Goal: Transaction & Acquisition: Purchase product/service

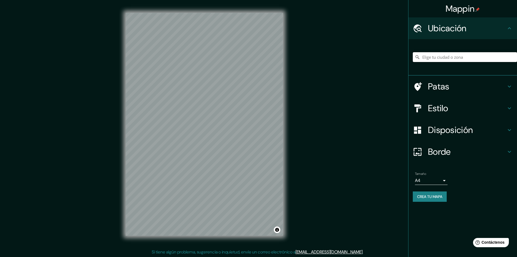
click at [435, 58] on input "Elige tu ciudad o zona" at bounding box center [465, 57] width 104 height 10
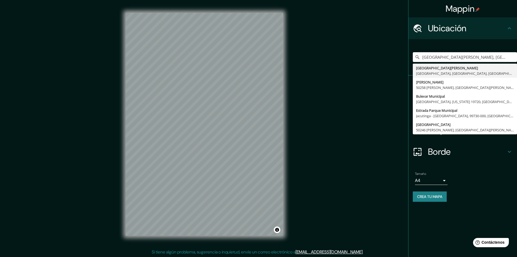
type input "[GEOGRAPHIC_DATA][PERSON_NAME], [GEOGRAPHIC_DATA], [GEOGRAPHIC_DATA], [GEOGRAPH…"
click at [485, 149] on h4 "Borde" at bounding box center [467, 151] width 78 height 11
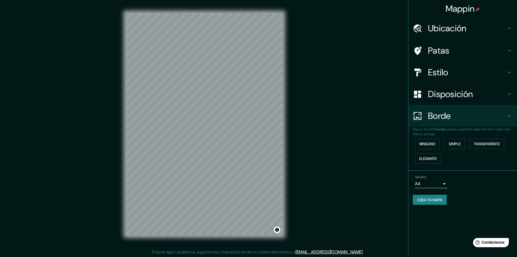
click at [474, 72] on h4 "Estilo" at bounding box center [467, 72] width 78 height 11
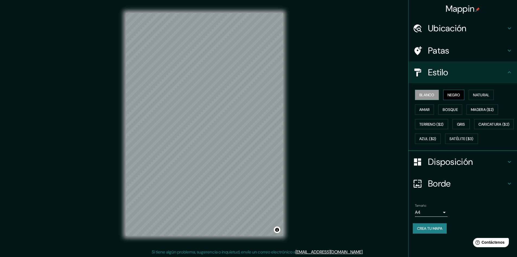
click at [460, 96] on font "Negro" at bounding box center [454, 94] width 13 height 5
click at [480, 92] on font "Natural" at bounding box center [481, 94] width 16 height 5
click at [468, 167] on font "Disposición" at bounding box center [450, 161] width 45 height 11
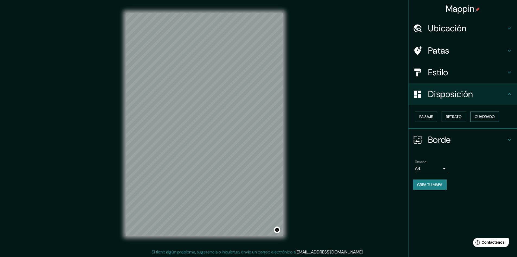
click at [480, 117] on font "Cuadrado" at bounding box center [485, 116] width 20 height 5
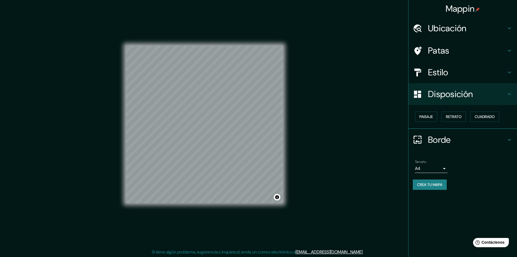
click at [451, 135] on font "Borde" at bounding box center [439, 139] width 23 height 11
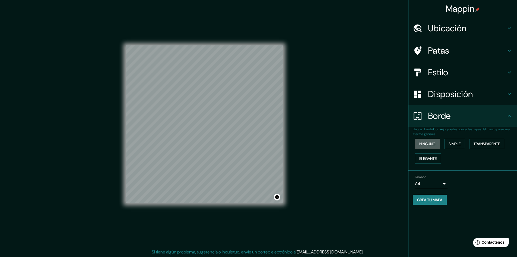
click at [435, 149] on button "Ninguno" at bounding box center [427, 143] width 25 height 10
click at [433, 182] on body "Mappin Ubicación [GEOGRAPHIC_DATA][PERSON_NAME], [GEOGRAPHIC_DATA], [GEOGRAPHIC…" at bounding box center [258, 128] width 517 height 257
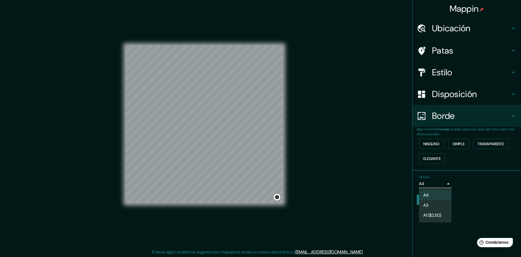
click at [430, 202] on li "A3" at bounding box center [435, 205] width 33 height 10
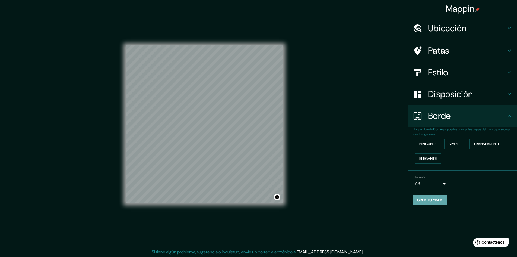
click at [431, 201] on font "Crea tu mapa" at bounding box center [429, 199] width 25 height 5
click at [437, 111] on font "Borde" at bounding box center [439, 115] width 23 height 11
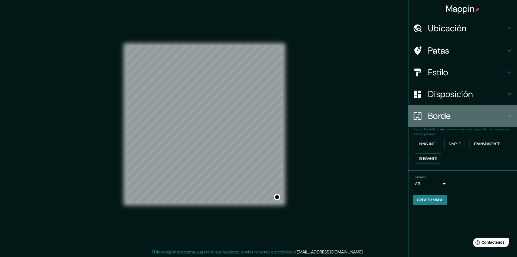
click at [508, 115] on icon at bounding box center [509, 115] width 7 height 7
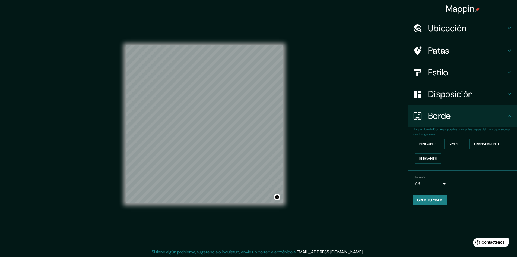
click at [510, 116] on icon at bounding box center [509, 115] width 7 height 7
click at [434, 201] on font "Crea tu mapa" at bounding box center [429, 199] width 25 height 5
click at [493, 245] on div "Help Contáctenos" at bounding box center [491, 242] width 37 height 10
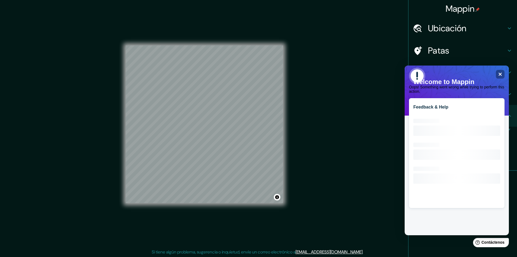
click at [507, 69] on div "Feedback & Help Loading interface..." at bounding box center [457, 149] width 104 height 169
click at [503, 73] on div "Close" at bounding box center [500, 74] width 9 height 9
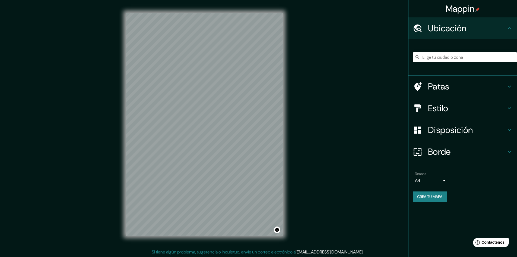
click at [440, 56] on input "Elige tu ciudad o zona" at bounding box center [465, 57] width 104 height 10
click at [465, 8] on font "Mappin" at bounding box center [460, 8] width 29 height 11
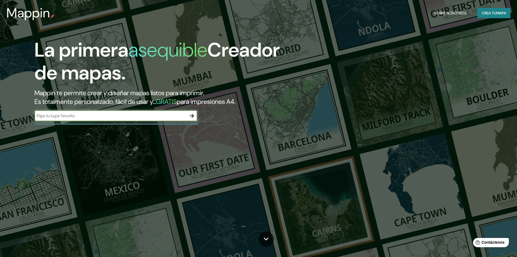
click at [194, 115] on icon "button" at bounding box center [192, 115] width 7 height 7
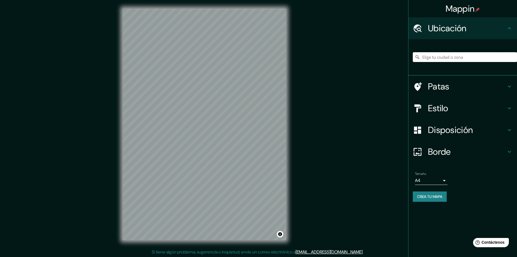
click at [455, 58] on input "Elige tu ciudad o zona" at bounding box center [465, 57] width 104 height 10
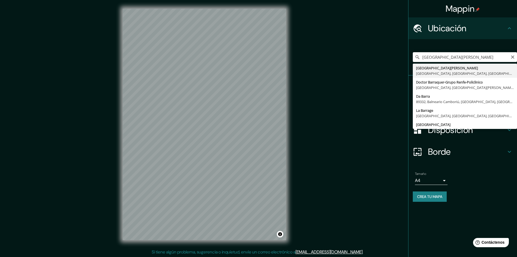
type input "[GEOGRAPHIC_DATA][PERSON_NAME], [GEOGRAPHIC_DATA], [GEOGRAPHIC_DATA], [GEOGRAPH…"
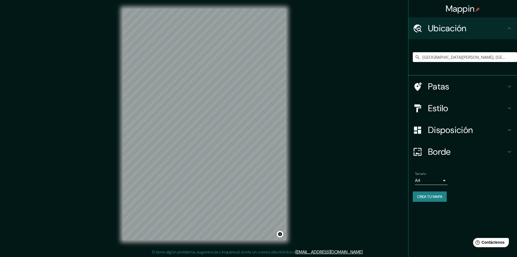
click at [465, 89] on h4 "Patas" at bounding box center [467, 86] width 78 height 11
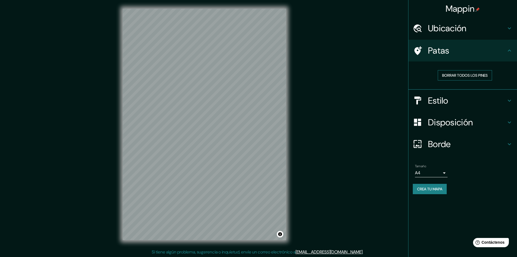
click at [476, 74] on font "Borrar todos los pines" at bounding box center [465, 75] width 46 height 5
click at [445, 103] on font "Estilo" at bounding box center [438, 100] width 20 height 11
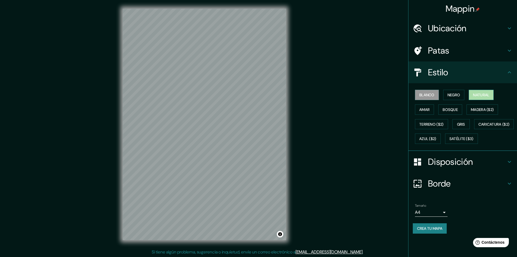
click at [479, 94] on font "Natural" at bounding box center [481, 94] width 16 height 5
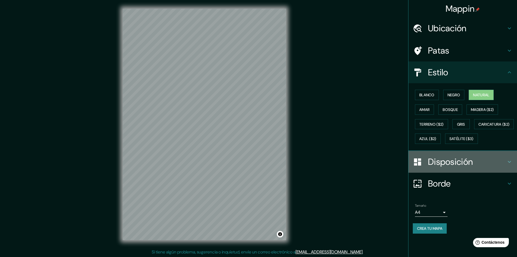
click at [431, 167] on font "Disposición" at bounding box center [450, 161] width 45 height 11
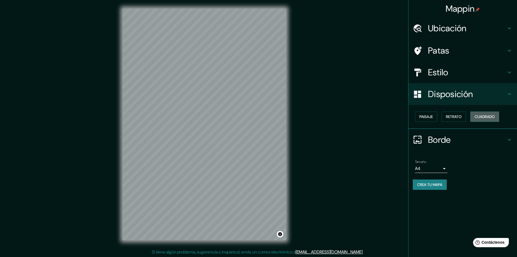
click at [484, 116] on font "Cuadrado" at bounding box center [485, 116] width 20 height 5
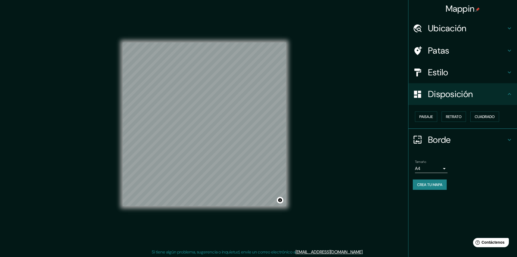
click at [440, 168] on body "Mappin Ubicación Parque Municipal De Barranco, Lima, Provincia de Lima, Perú Pa…" at bounding box center [258, 128] width 517 height 257
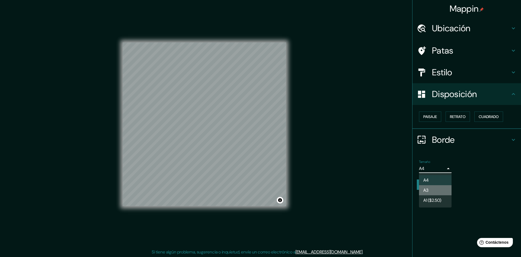
click at [434, 188] on li "A3" at bounding box center [435, 190] width 33 height 10
type input "a4"
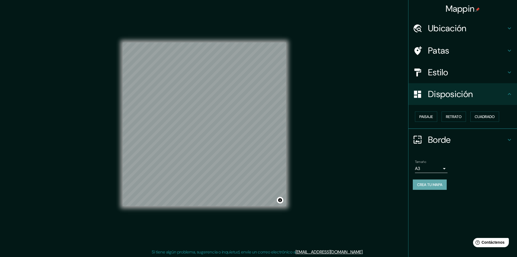
click at [434, 184] on font "Crea tu mapa" at bounding box center [429, 184] width 25 height 5
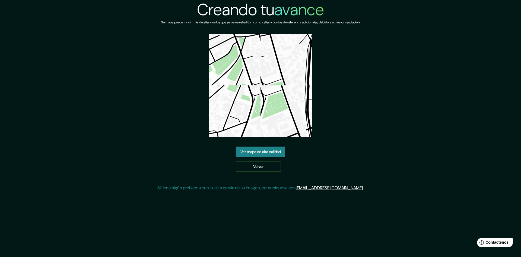
click at [343, 190] on font "[EMAIL_ADDRESS][DOMAIN_NAME]" at bounding box center [329, 188] width 67 height 6
click at [289, 69] on img at bounding box center [260, 85] width 103 height 103
